Goal: Task Accomplishment & Management: Manage account settings

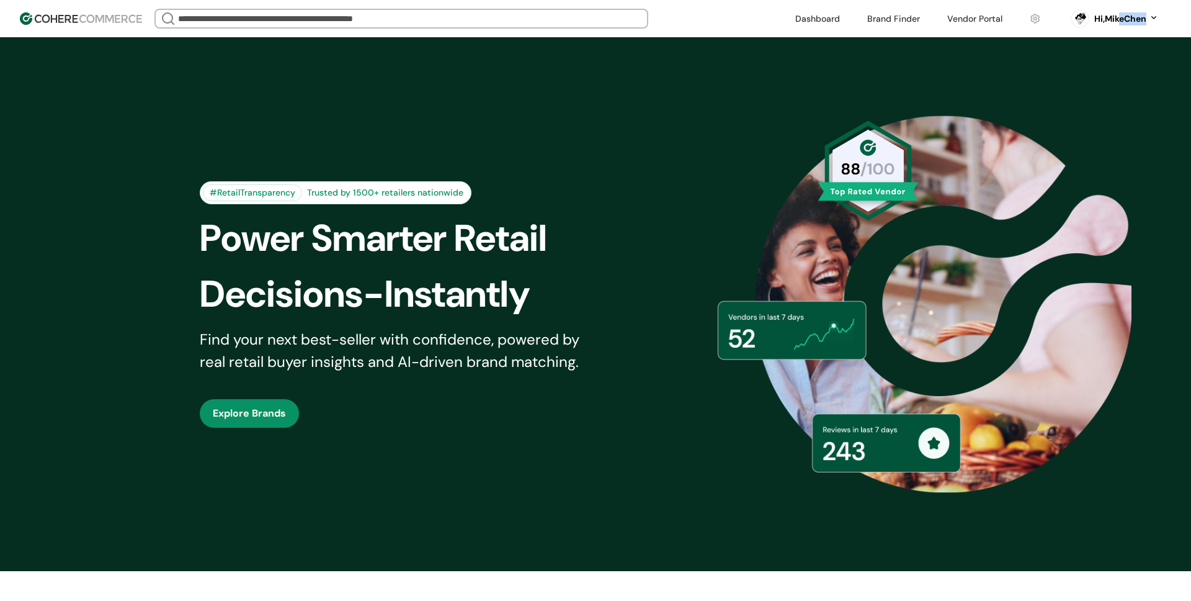
click at [1117, 21] on div "Hi, MikeChen" at bounding box center [1120, 18] width 52 height 13
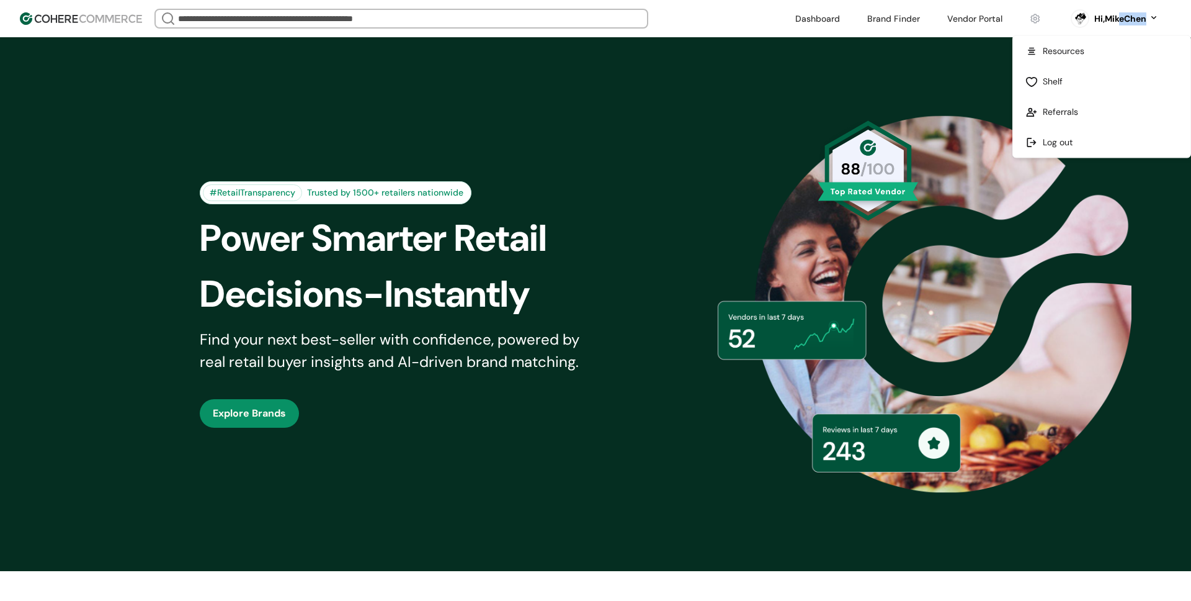
click at [1072, 138] on link at bounding box center [1101, 142] width 177 height 30
